Goal: Book appointment/travel/reservation

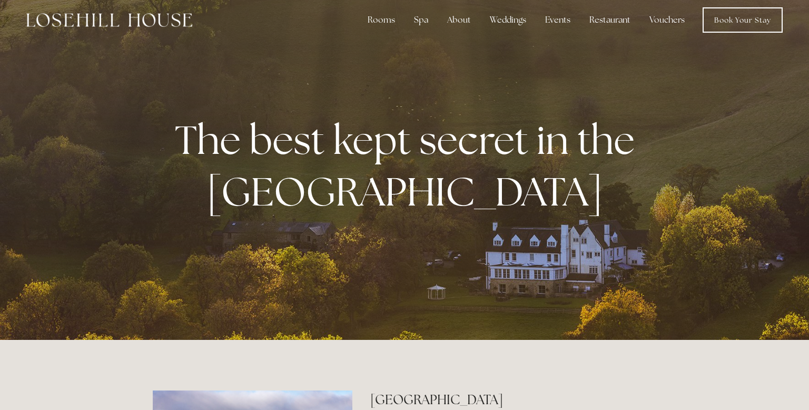
scroll to position [8, 0]
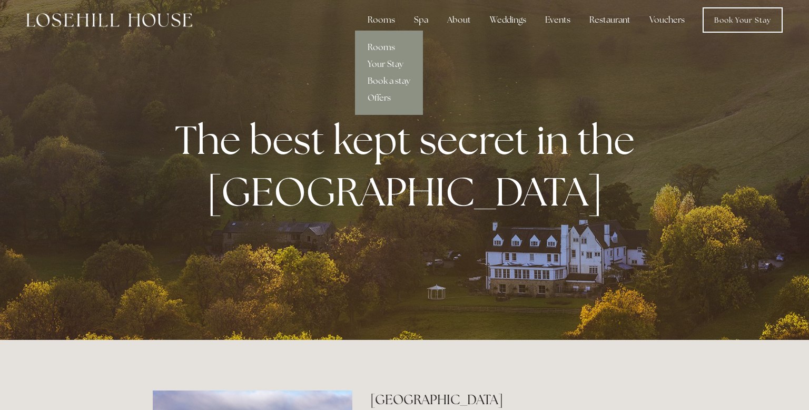
click at [388, 23] on div "Rooms" at bounding box center [381, 19] width 44 height 21
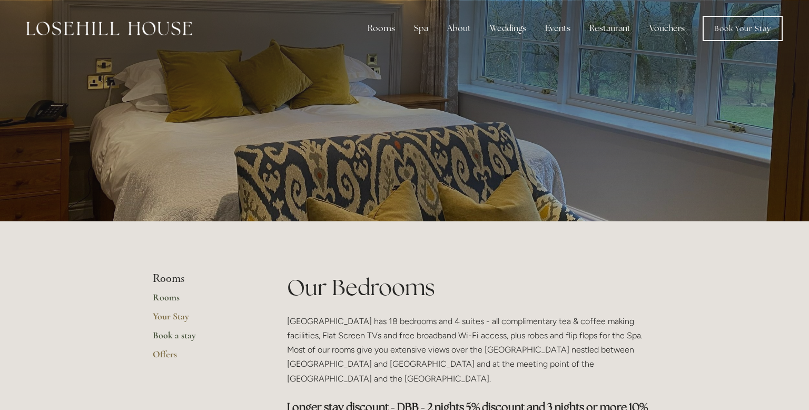
click at [192, 337] on link "Book a stay" at bounding box center [203, 338] width 101 height 19
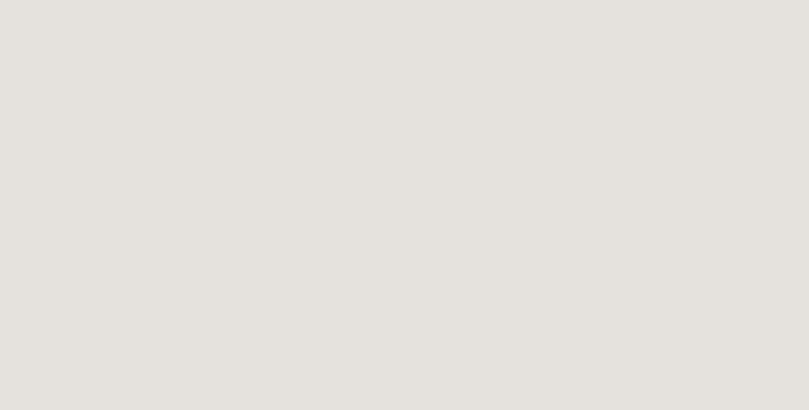
scroll to position [162, 0]
